Goal: Navigation & Orientation: Understand site structure

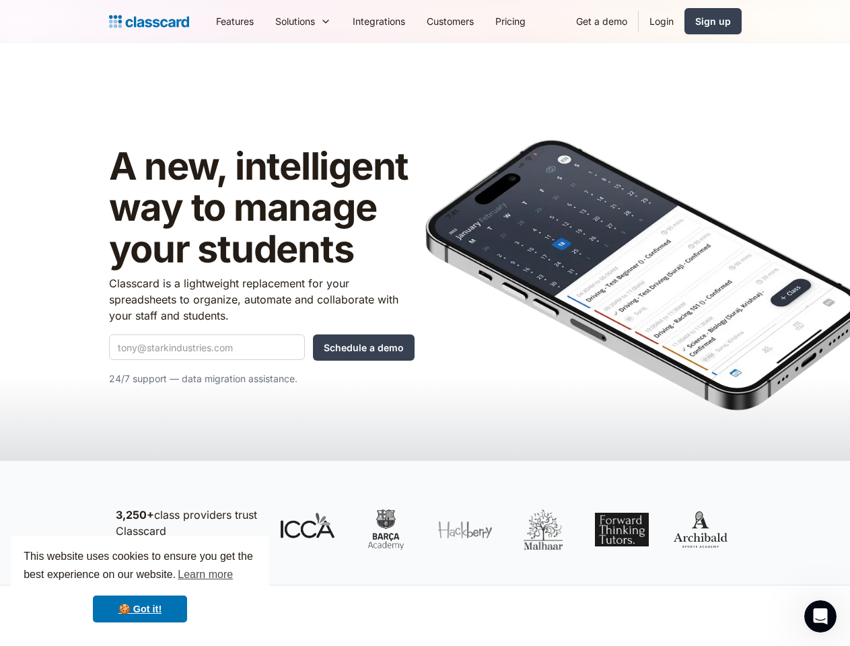
click at [425, 323] on img at bounding box center [643, 274] width 437 height 271
click at [140, 585] on div "This website uses cookies to ensure you get the best experience on our website.…" at bounding box center [140, 586] width 258 height 100
click at [473, 21] on nav "Features Resources Blog The latest industry news, updates and info. Customer st…" at bounding box center [473, 21] width 536 height 30
click at [275, 21] on div "Solutions" at bounding box center [295, 21] width 40 height 14
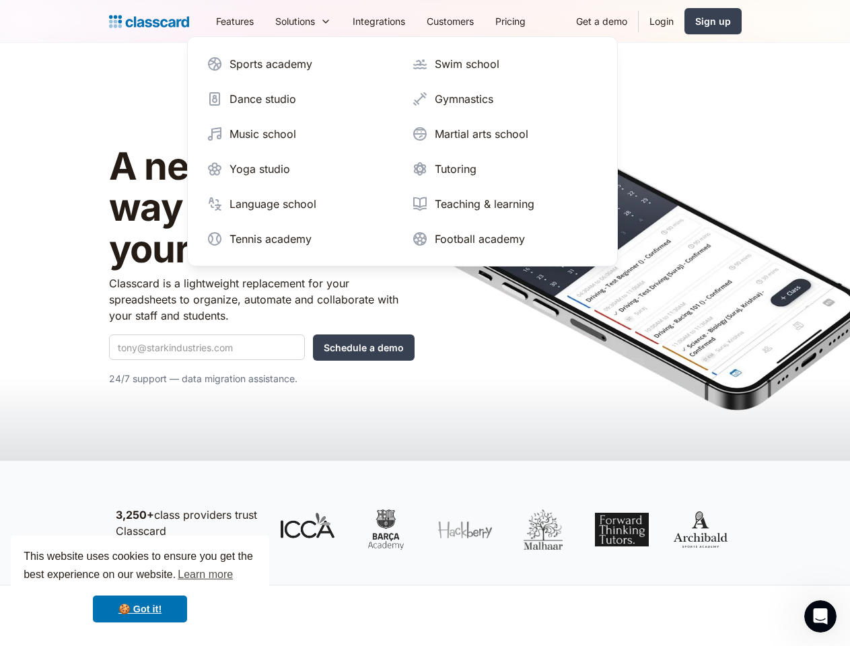
click at [820, 616] on icon "Open Intercom Messenger" at bounding box center [820, 616] width 22 height 22
